Goal: Book appointment/travel/reservation

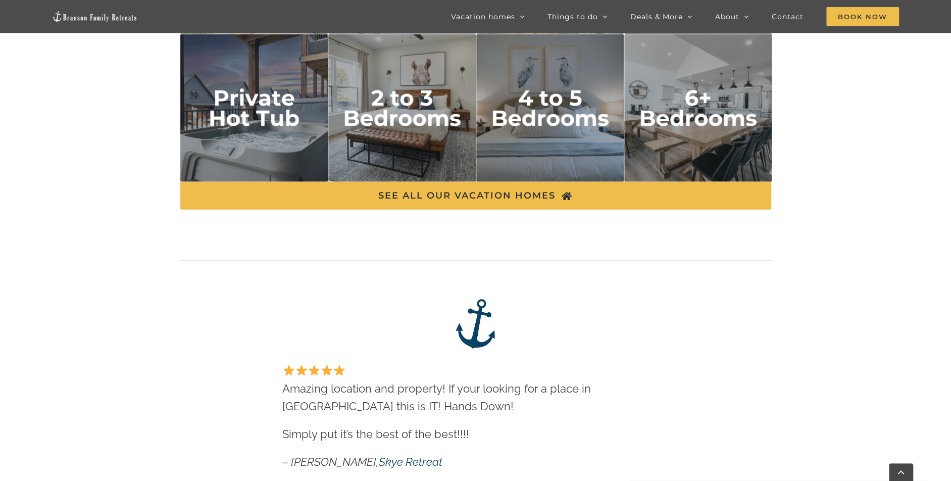
scroll to position [1969, 0]
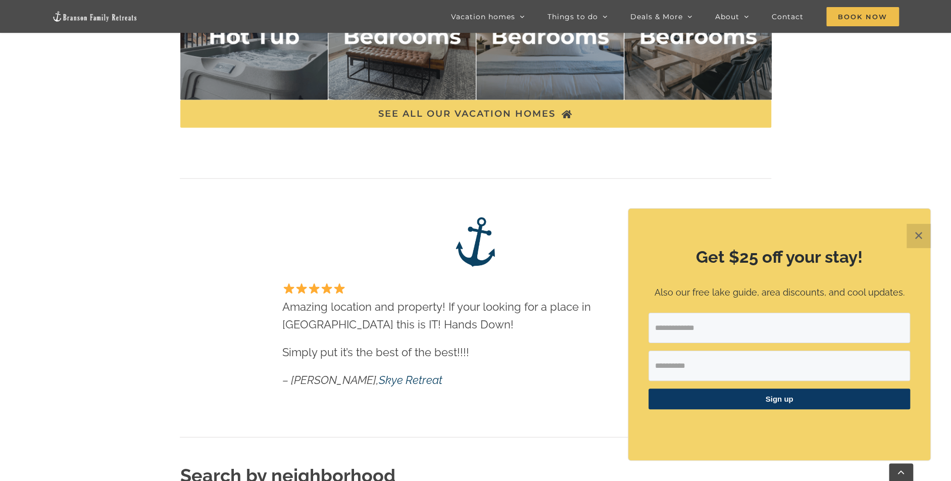
click at [491, 119] on span "SEE ALL OUR VACATION HOMES" at bounding box center [466, 114] width 177 height 11
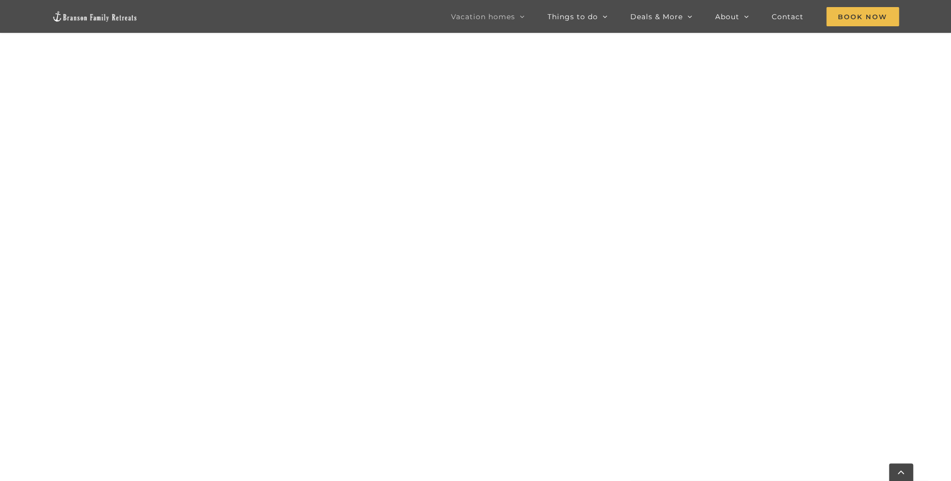
scroll to position [454, 0]
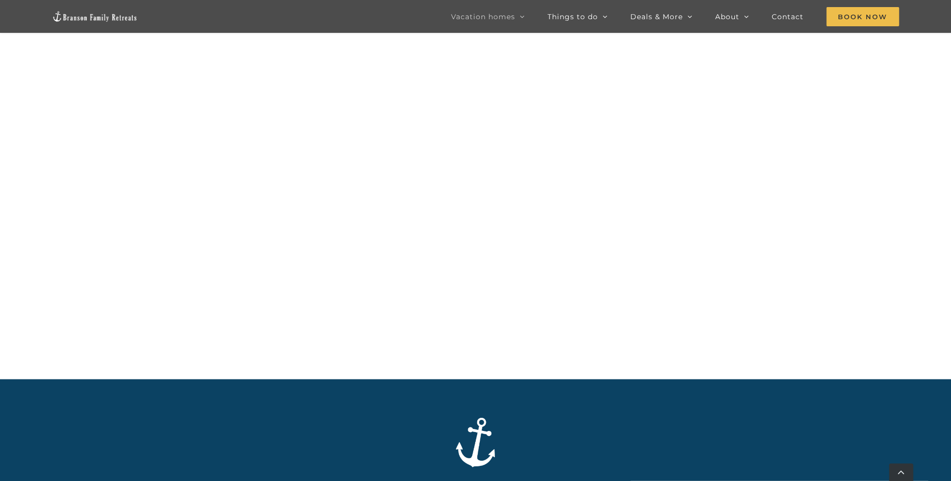
scroll to position [1141, 0]
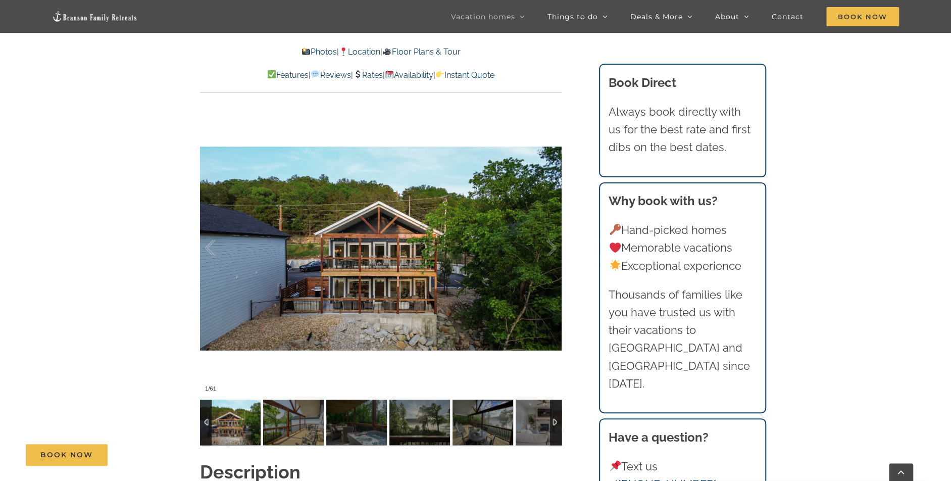
scroll to position [959, 0]
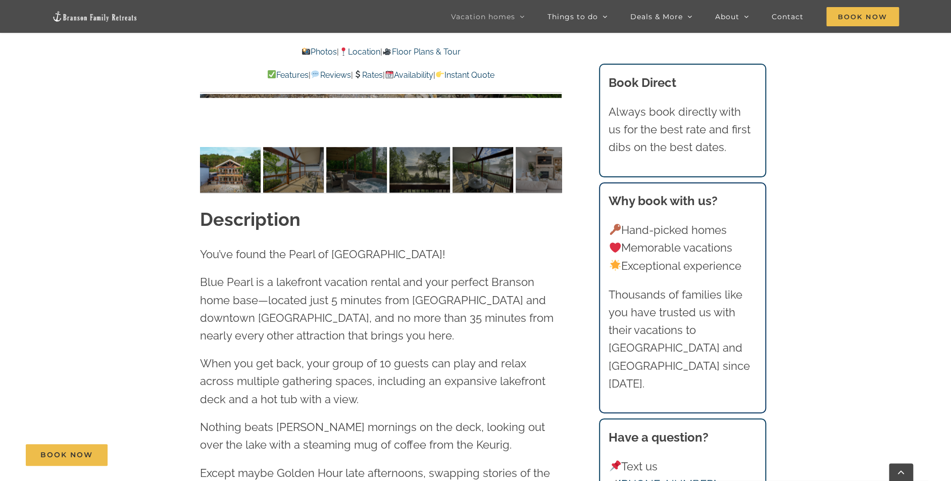
click at [286, 187] on img at bounding box center [293, 169] width 61 height 45
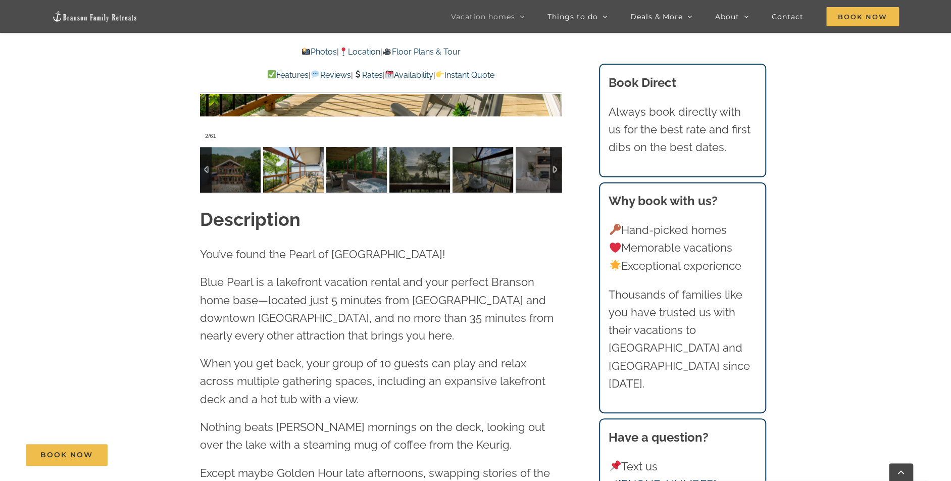
click at [347, 171] on img at bounding box center [356, 169] width 61 height 45
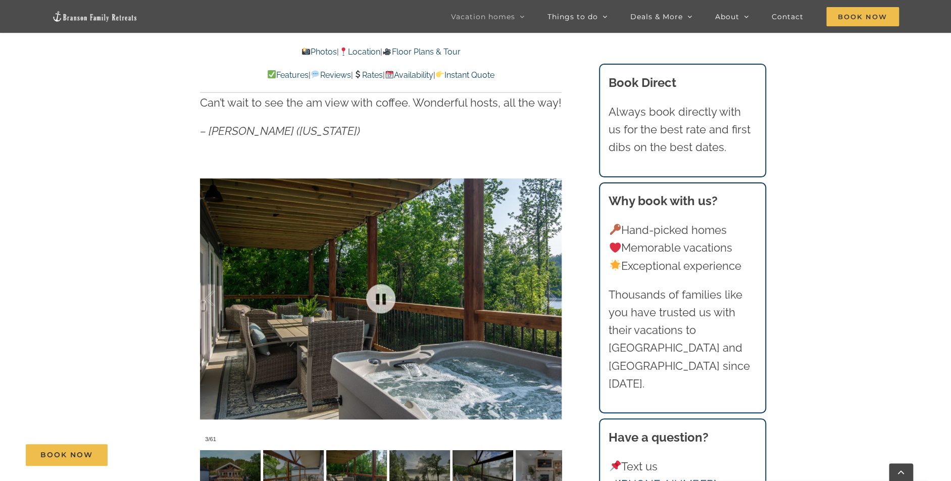
scroll to position [757, 0]
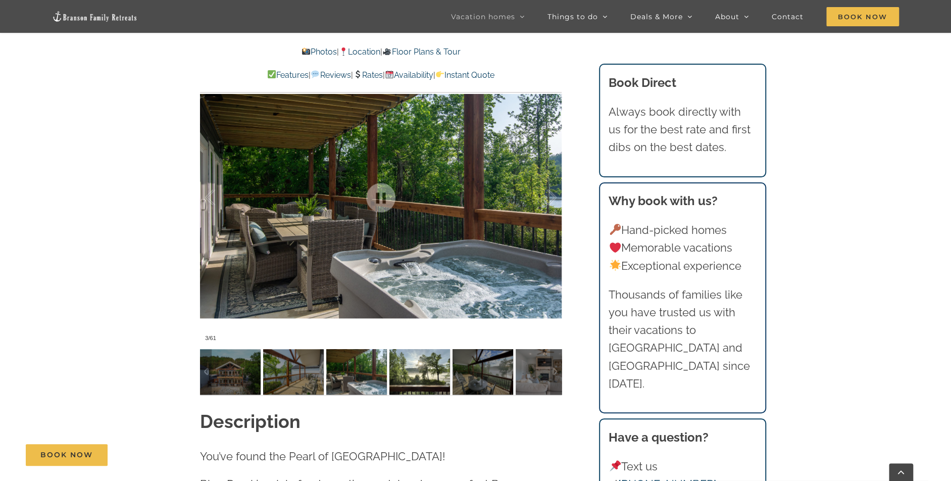
click at [371, 368] on img at bounding box center [356, 371] width 61 height 45
click at [427, 370] on img at bounding box center [419, 371] width 61 height 45
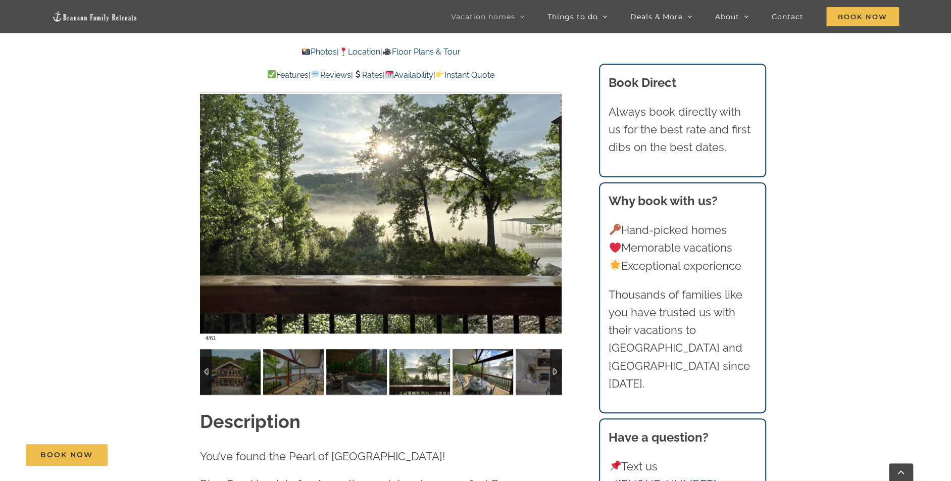
click at [465, 371] on img at bounding box center [482, 371] width 61 height 45
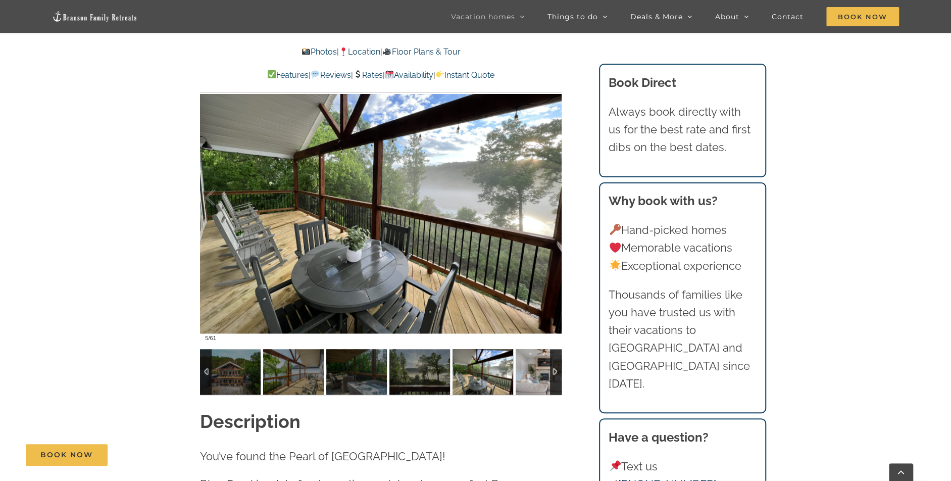
click at [555, 374] on div at bounding box center [556, 371] width 12 height 45
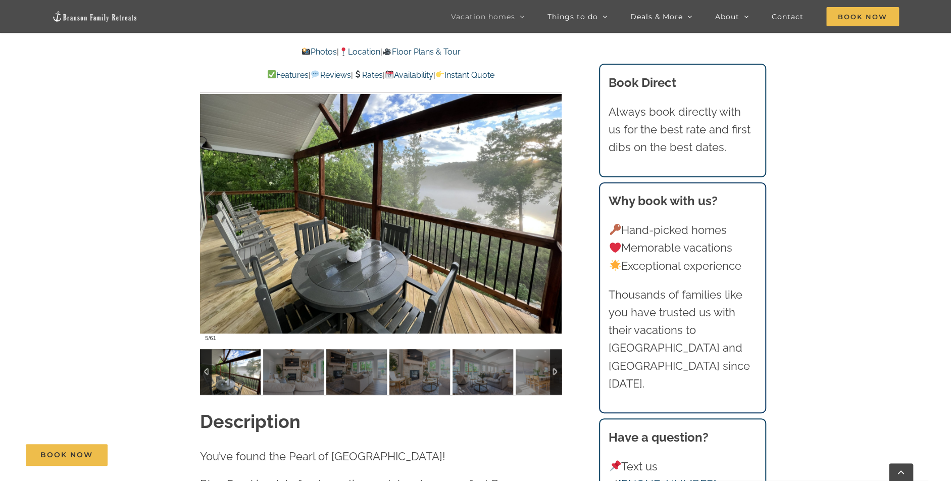
click at [496, 378] on img at bounding box center [482, 371] width 61 height 45
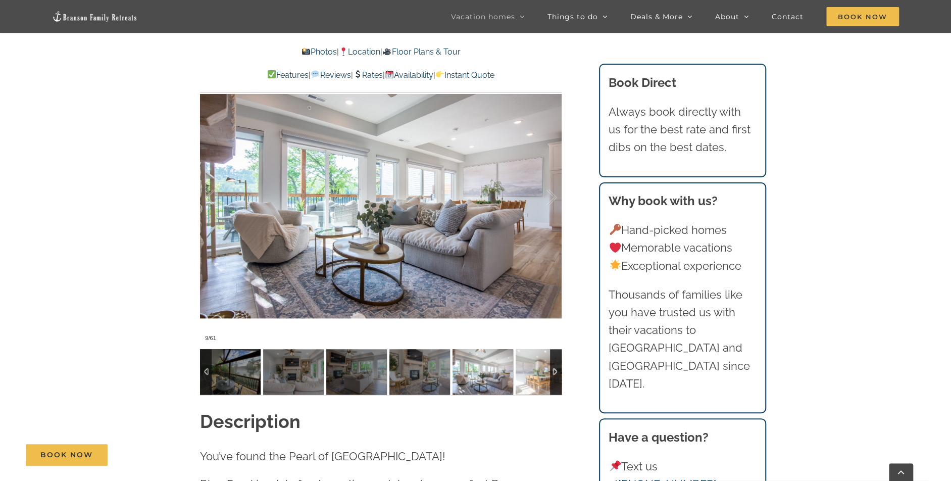
click at [525, 373] on img at bounding box center [546, 371] width 61 height 45
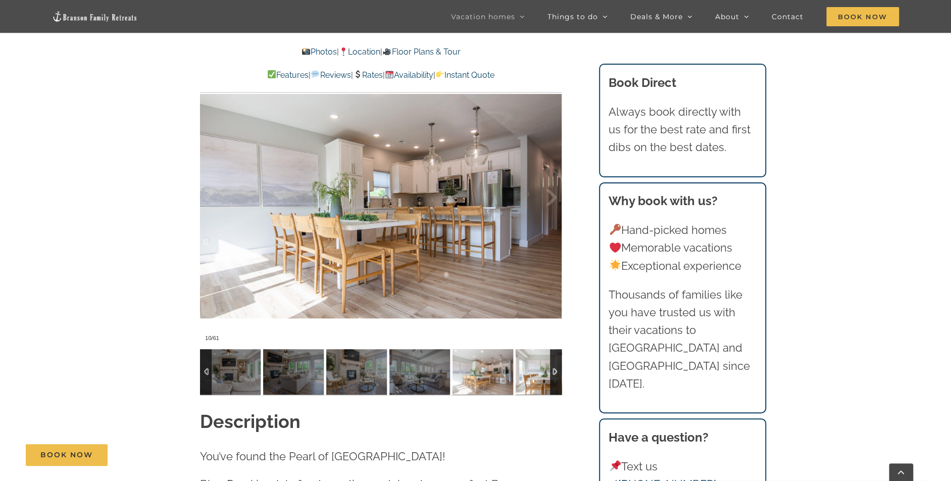
click at [525, 373] on img at bounding box center [546, 371] width 61 height 45
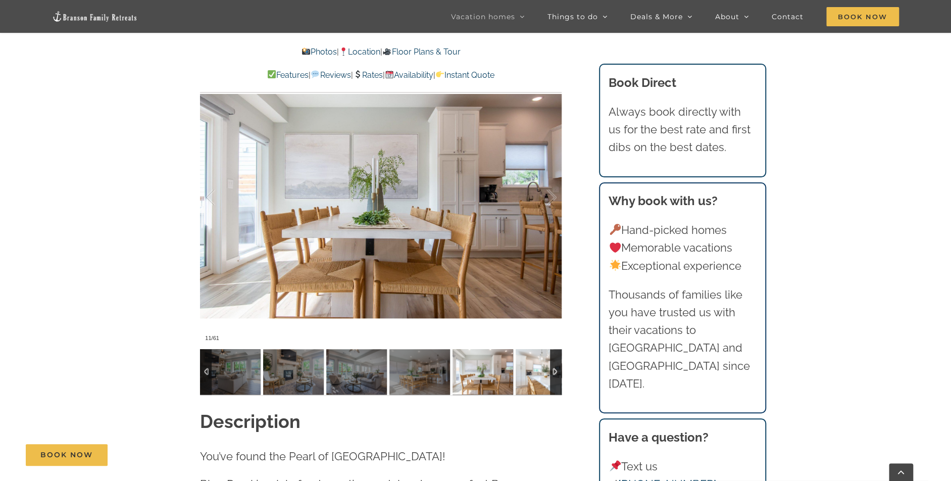
click at [525, 373] on img at bounding box center [546, 371] width 61 height 45
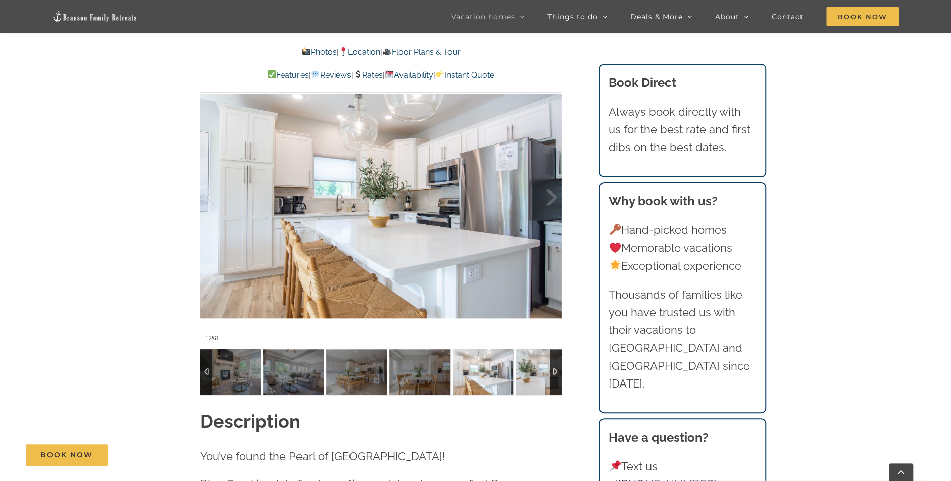
click at [525, 373] on img at bounding box center [546, 371] width 61 height 45
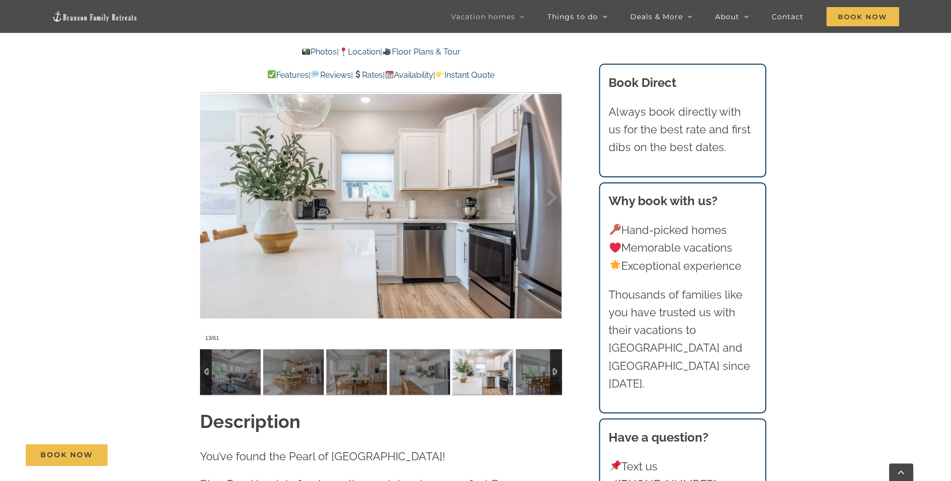
click at [525, 373] on img at bounding box center [546, 371] width 61 height 45
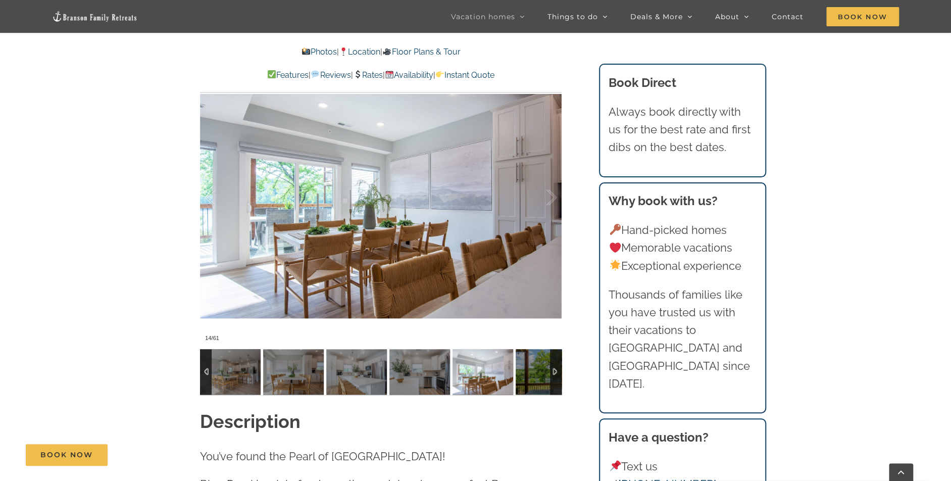
click at [525, 373] on img at bounding box center [546, 371] width 61 height 45
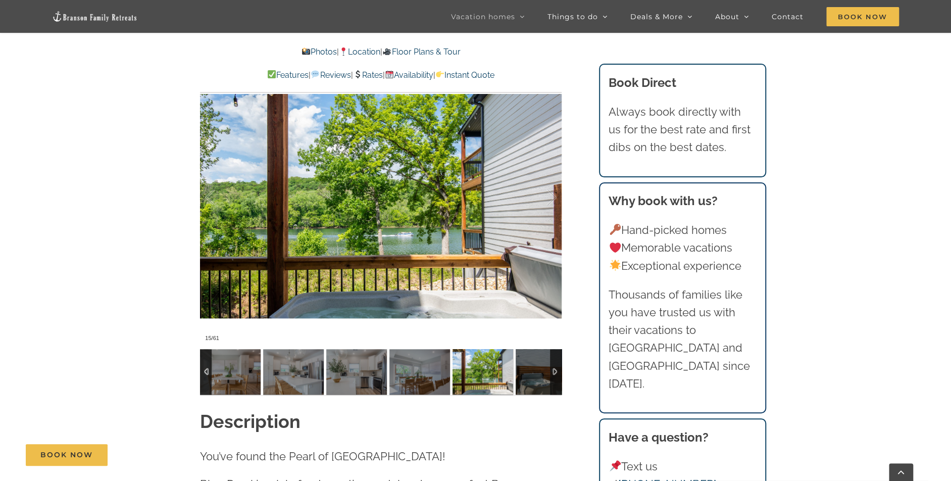
click at [525, 373] on img at bounding box center [546, 371] width 61 height 45
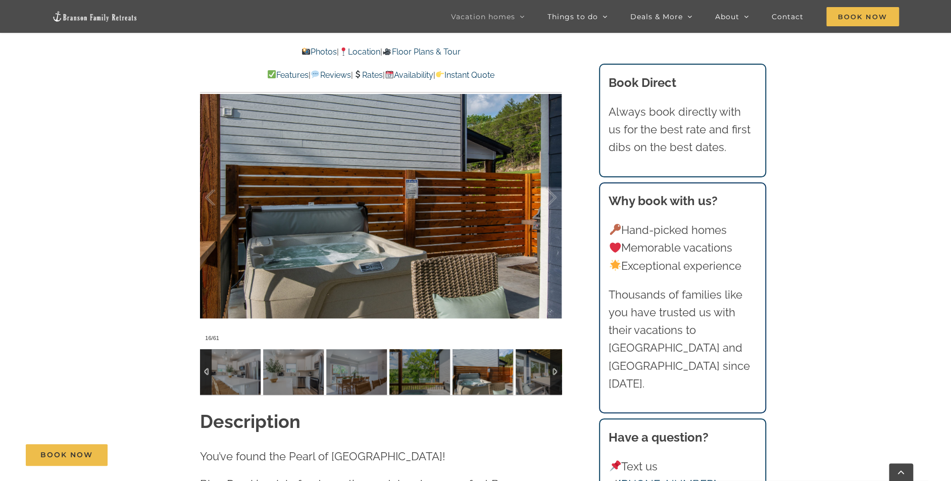
click at [525, 373] on img at bounding box center [546, 371] width 61 height 45
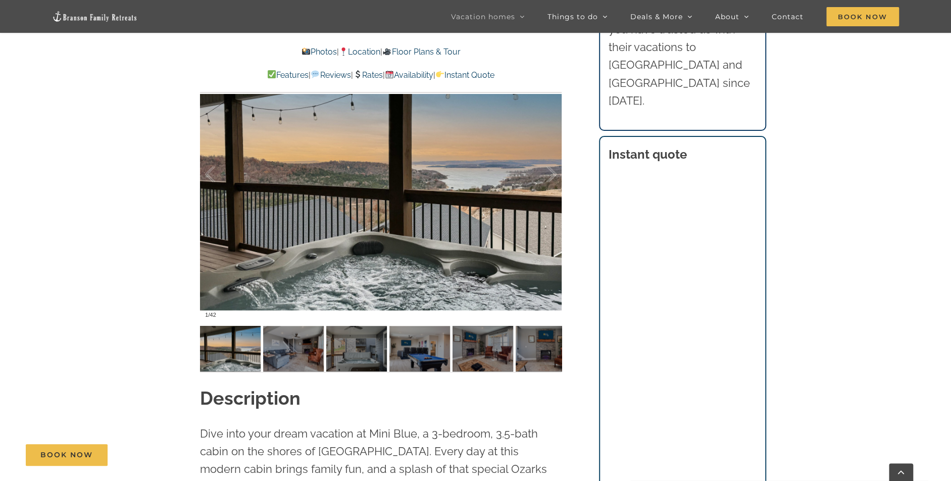
scroll to position [707, 0]
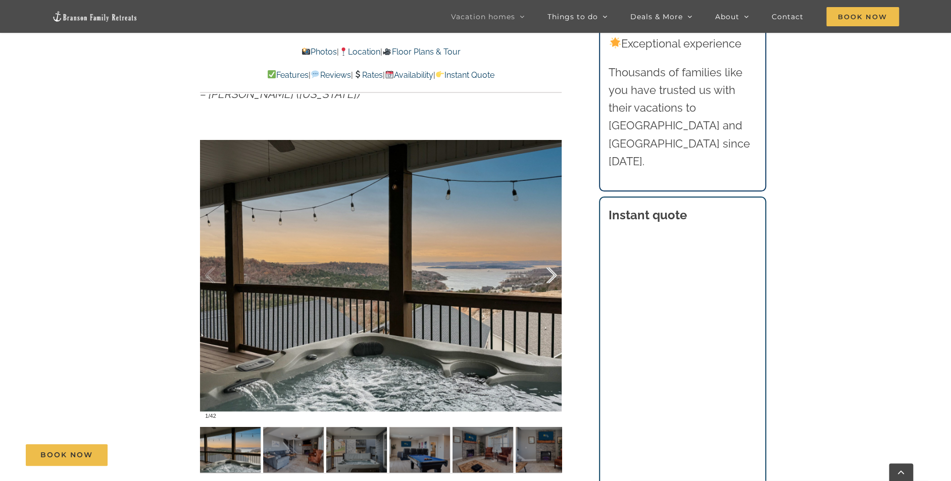
click at [553, 278] on div at bounding box center [540, 275] width 31 height 63
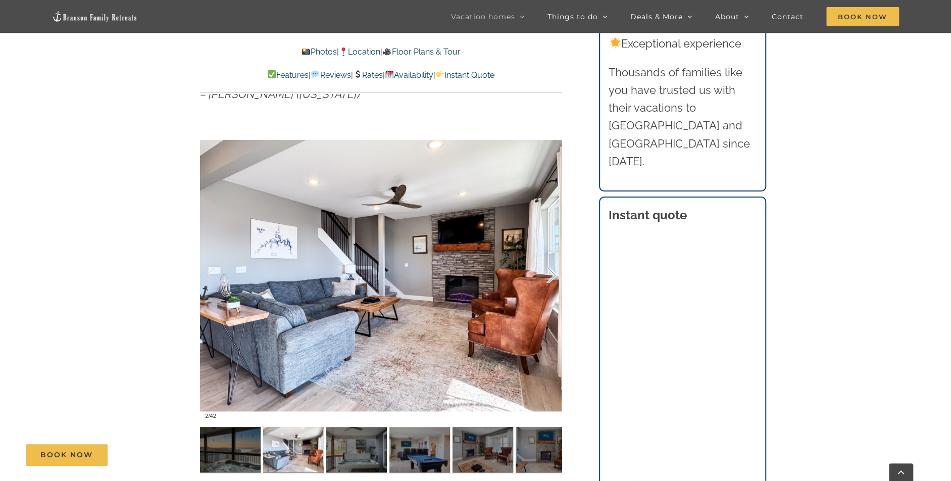
click at [553, 278] on div at bounding box center [540, 275] width 31 height 63
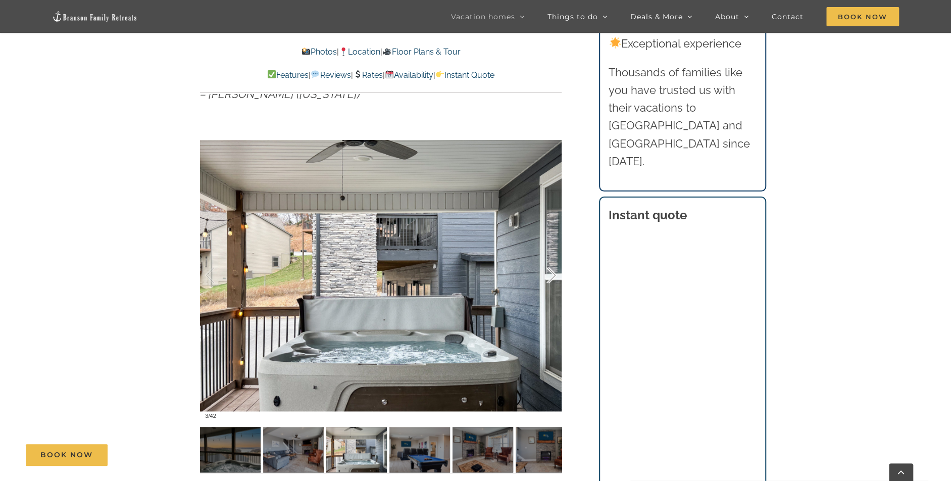
click at [553, 278] on div at bounding box center [540, 275] width 31 height 63
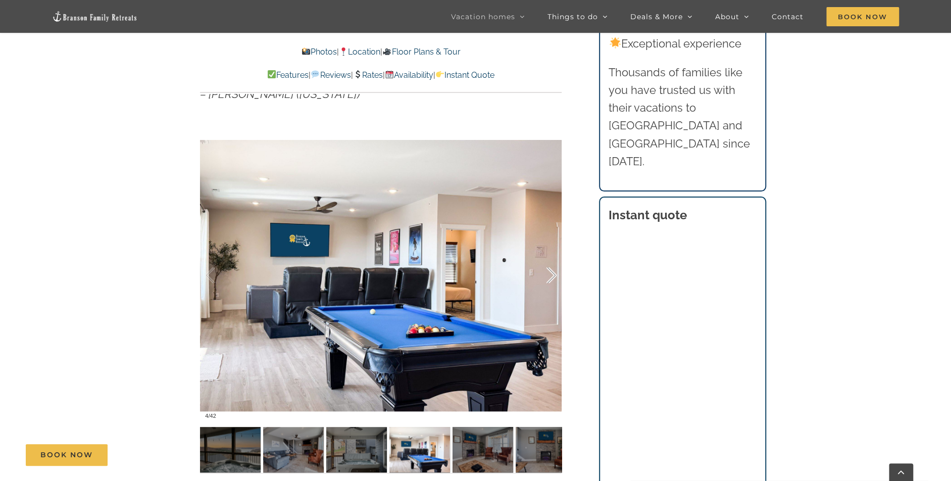
click at [553, 278] on div at bounding box center [540, 275] width 31 height 63
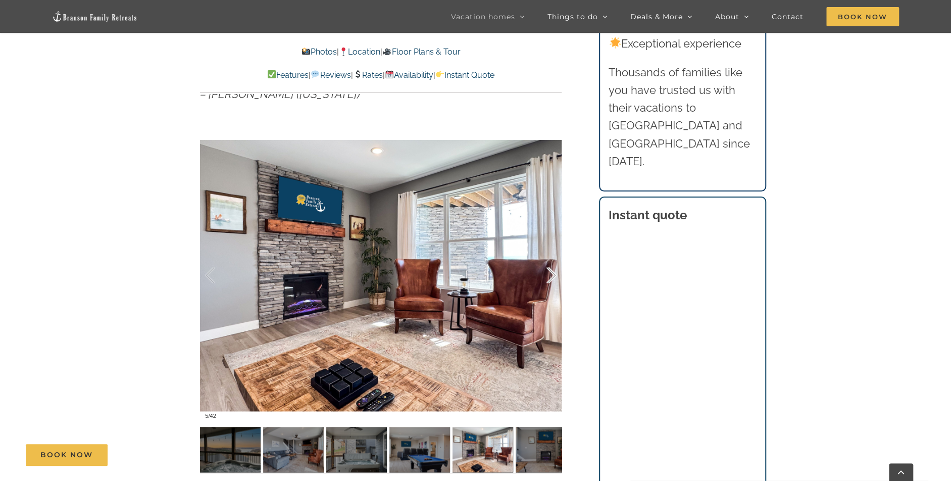
click at [553, 278] on div at bounding box center [540, 275] width 31 height 63
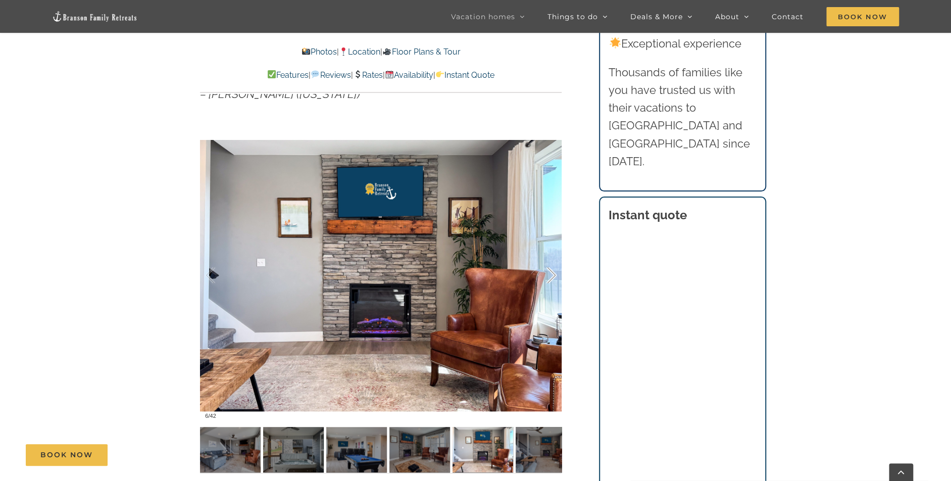
click at [553, 278] on div at bounding box center [540, 275] width 31 height 63
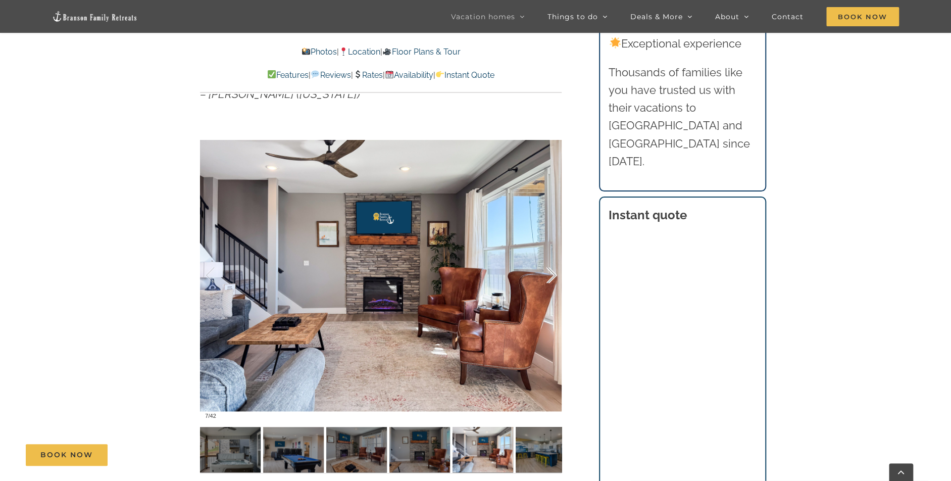
click at [553, 278] on div at bounding box center [540, 275] width 31 height 63
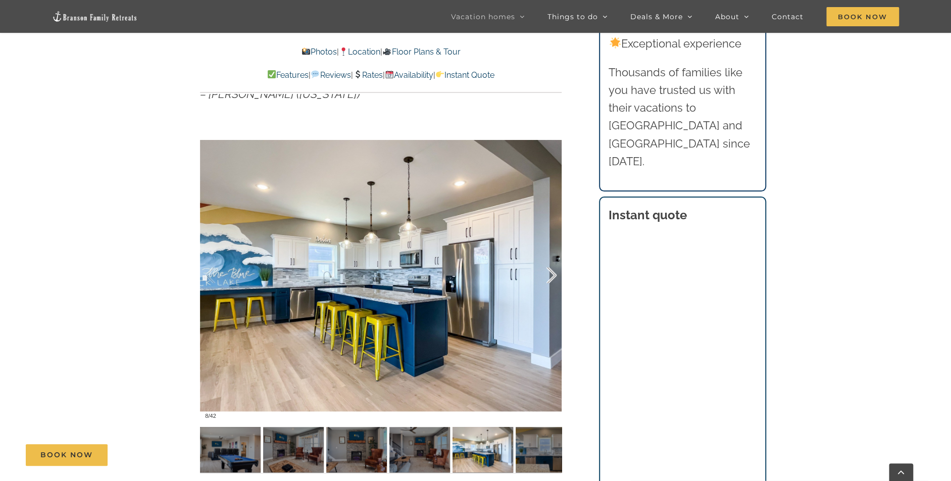
click at [553, 278] on div at bounding box center [540, 275] width 31 height 63
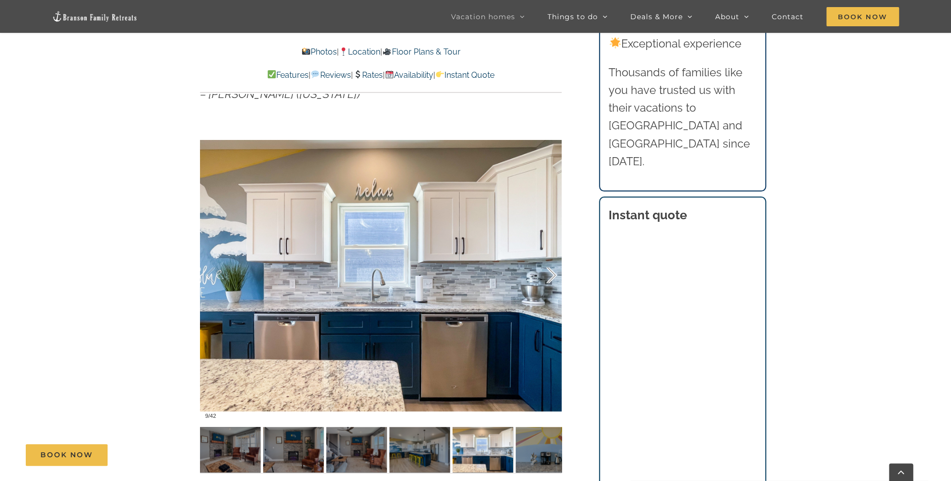
click at [553, 278] on div at bounding box center [540, 275] width 31 height 63
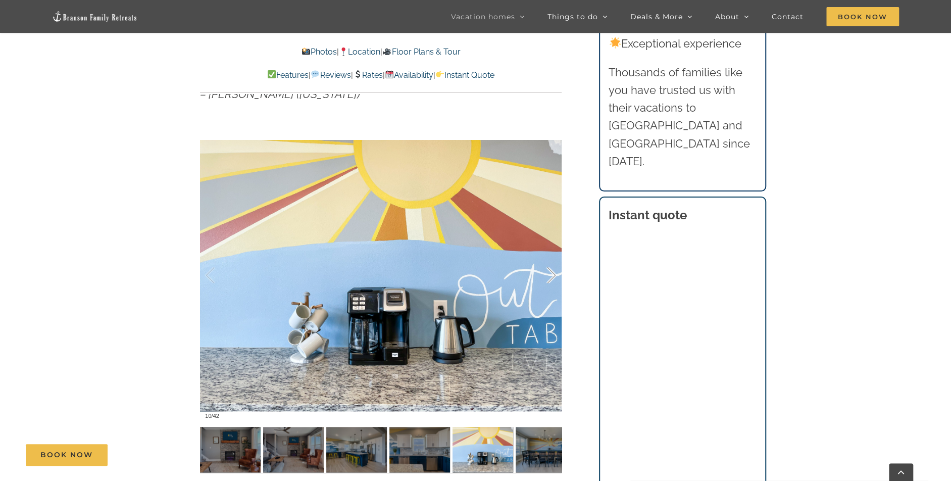
click at [553, 278] on div at bounding box center [540, 275] width 31 height 63
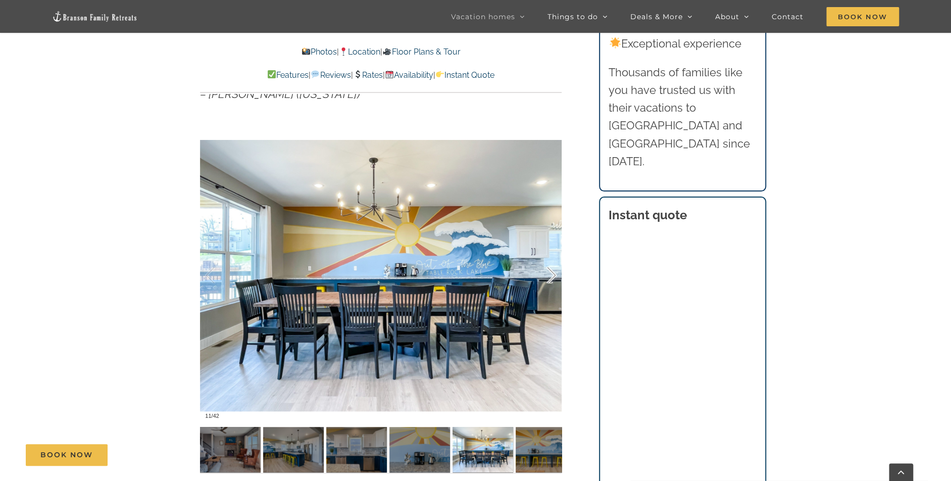
click at [553, 278] on div at bounding box center [540, 275] width 31 height 63
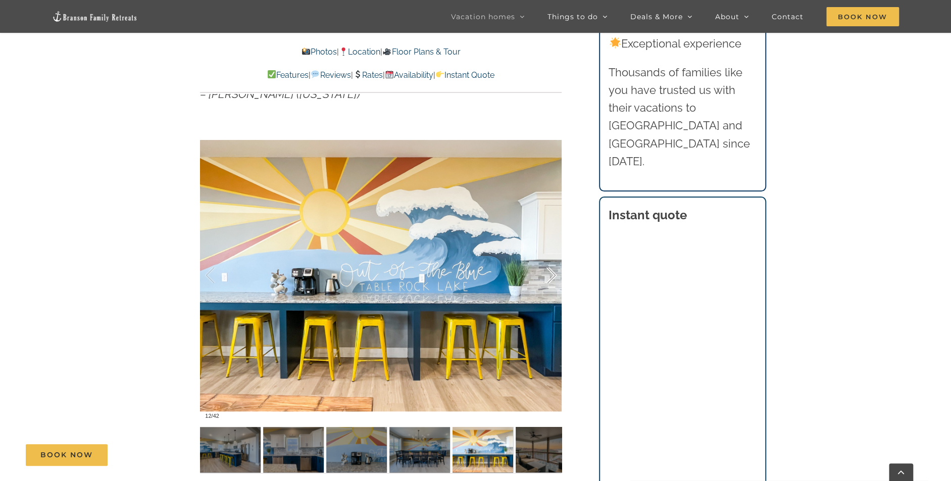
click at [553, 278] on div at bounding box center [540, 275] width 31 height 63
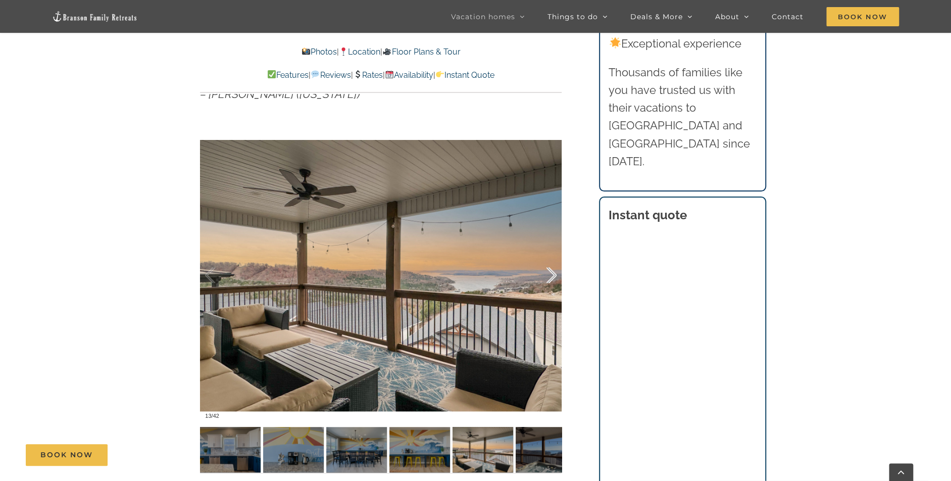
click at [553, 278] on div at bounding box center [540, 275] width 31 height 63
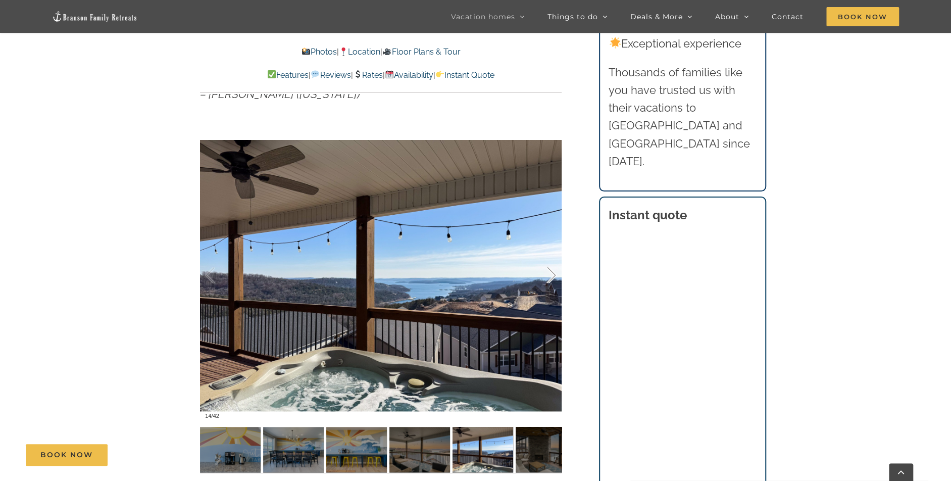
click at [553, 278] on div at bounding box center [540, 275] width 31 height 63
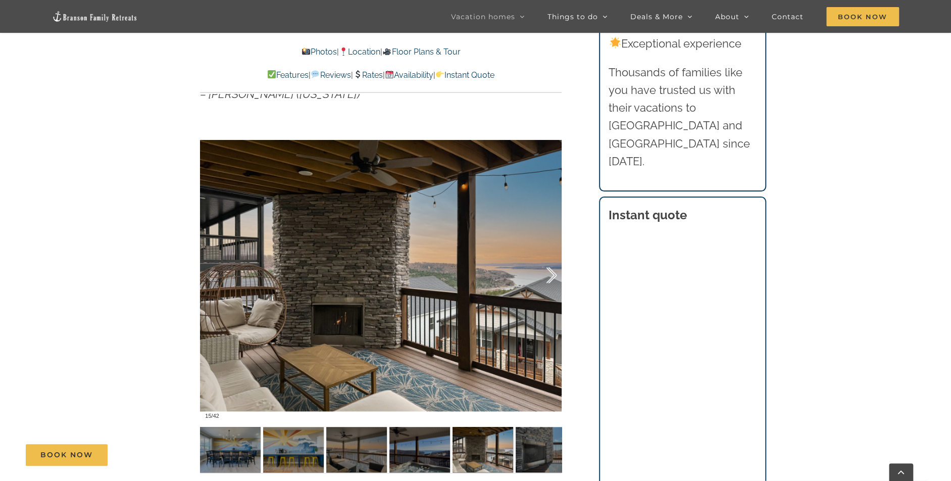
click at [553, 278] on div at bounding box center [540, 275] width 31 height 63
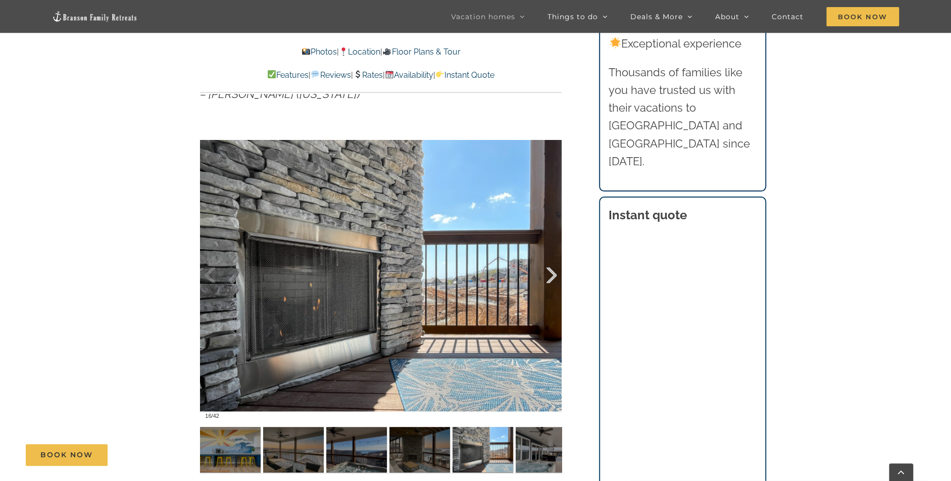
click at [553, 278] on div at bounding box center [540, 275] width 31 height 63
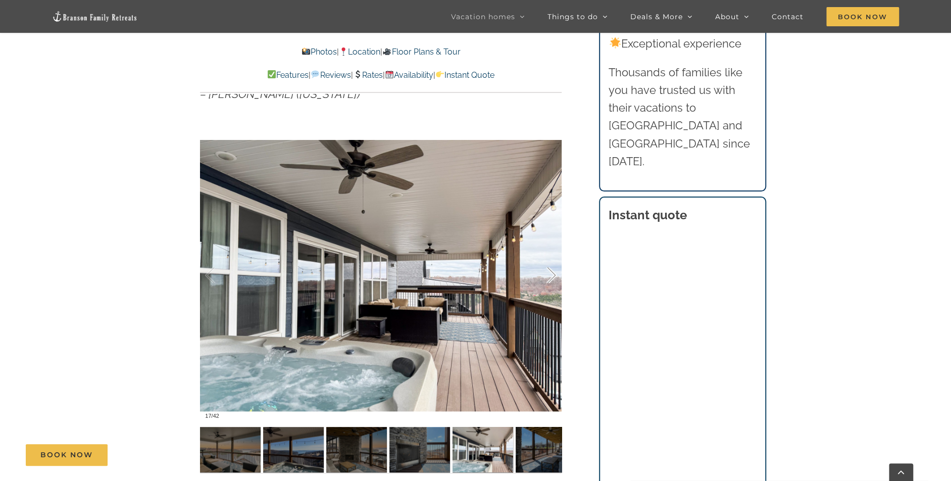
click at [553, 278] on div at bounding box center [540, 275] width 31 height 63
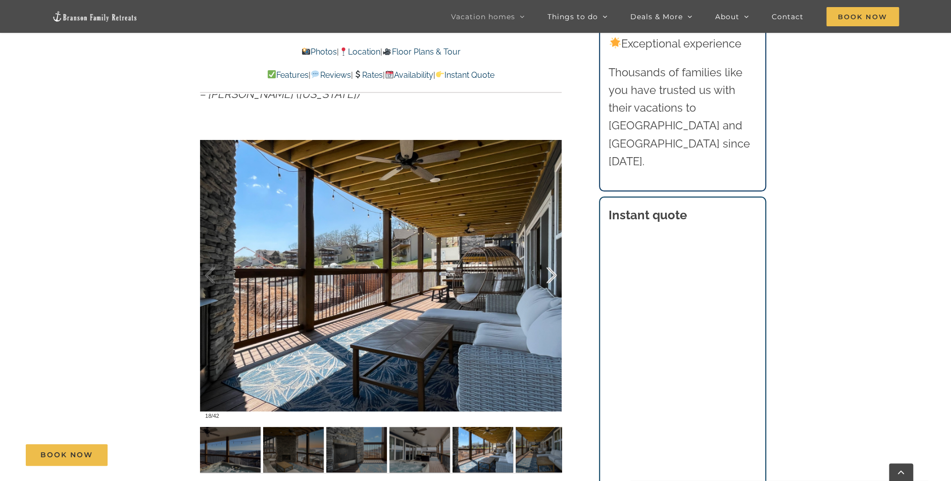
click at [553, 278] on div at bounding box center [540, 275] width 31 height 63
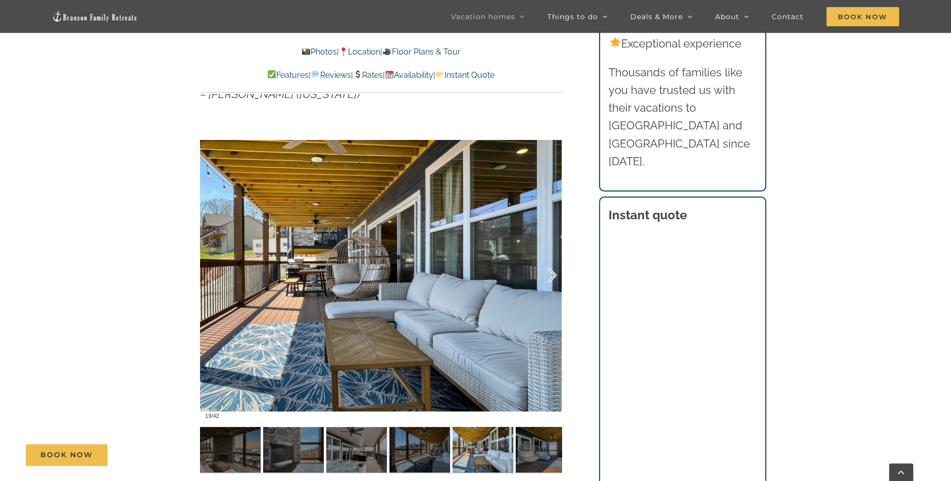
click at [553, 278] on div at bounding box center [540, 275] width 31 height 63
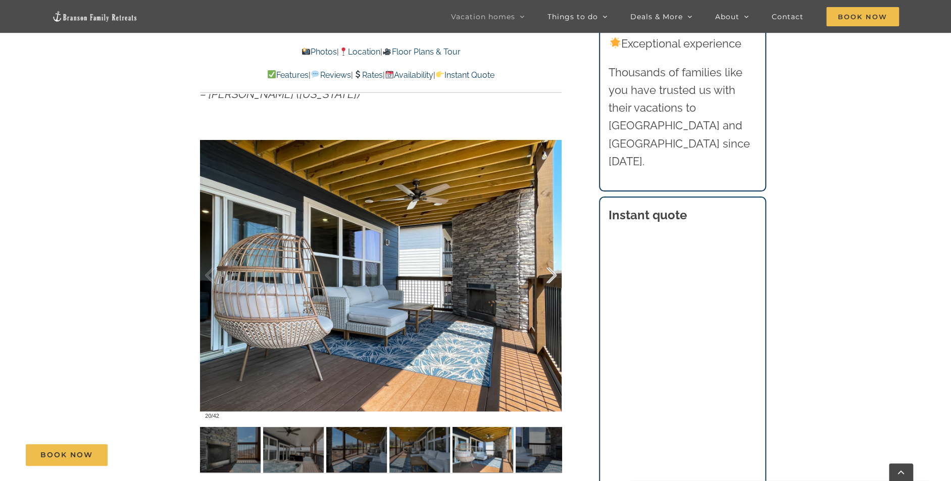
click at [553, 278] on div at bounding box center [540, 275] width 31 height 63
